Goal: Task Accomplishment & Management: Manage account settings

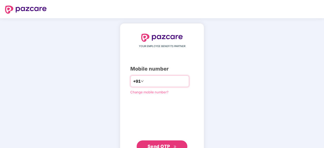
drag, startPoint x: 0, startPoint y: 0, endPoint x: 160, endPoint y: 79, distance: 178.5
click at [160, 79] on input "number" at bounding box center [166, 81] width 42 height 8
type input "**********"
click at [159, 142] on button "Send OTP" at bounding box center [162, 146] width 51 height 12
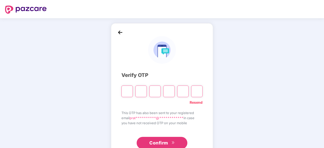
type input "*"
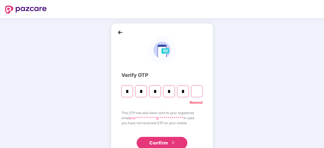
type input "*"
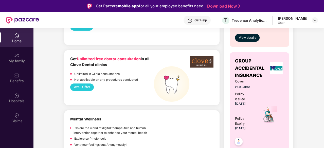
scroll to position [312, 0]
